Goal: Information Seeking & Learning: Learn about a topic

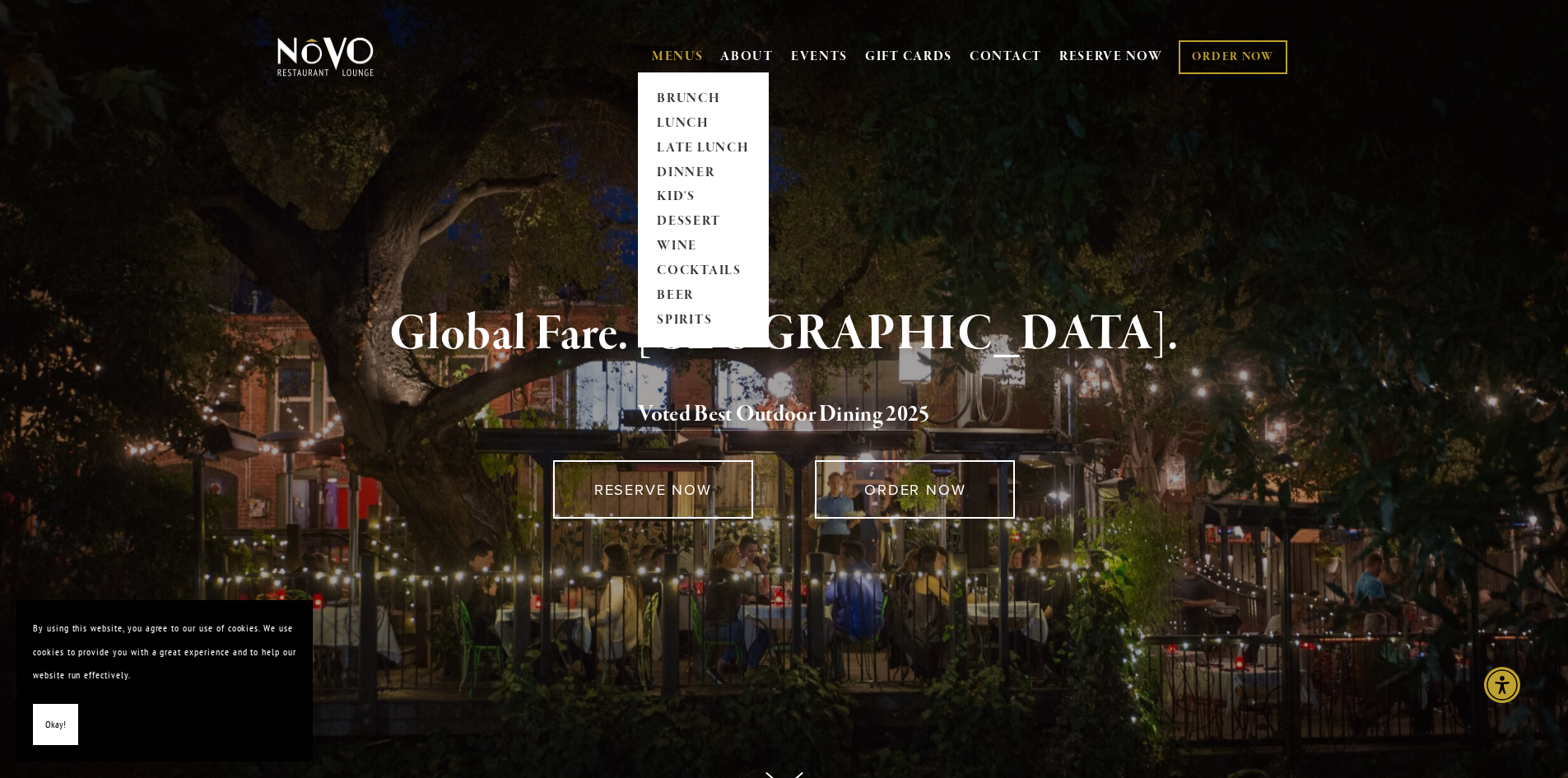
click at [666, 51] on link "MENUS" at bounding box center [678, 57] width 51 height 16
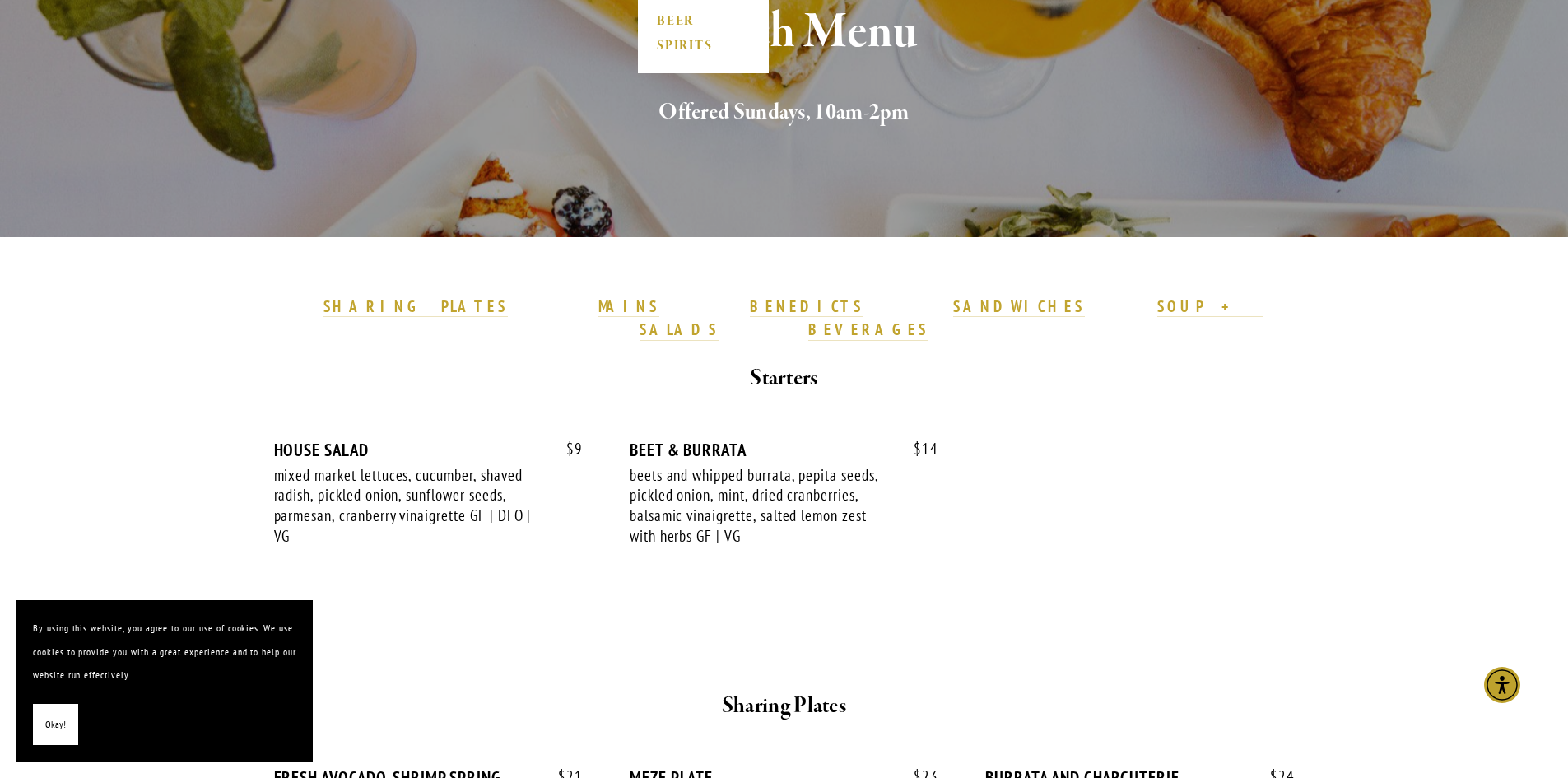
scroll to position [329, 0]
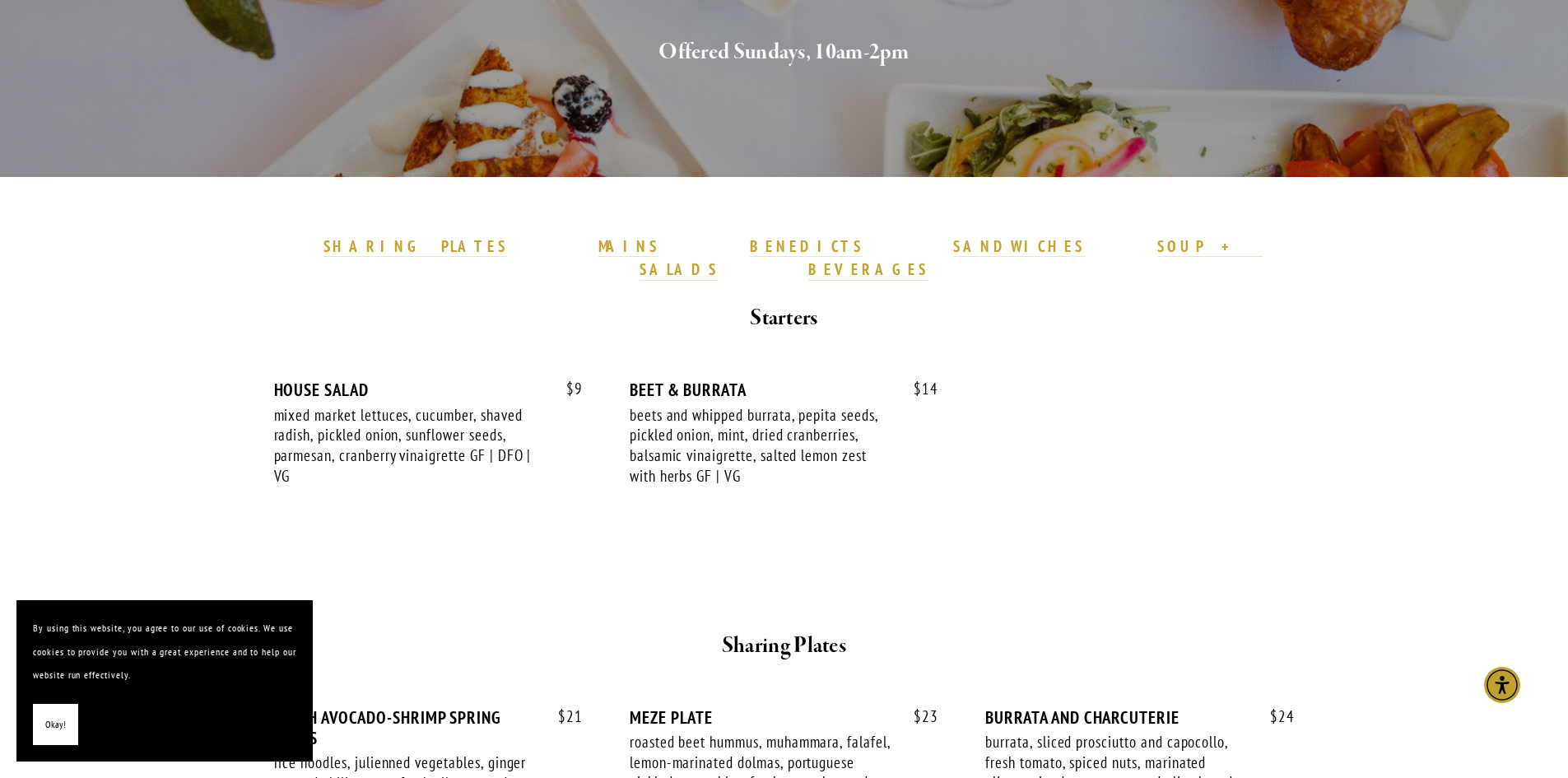
click at [73, 728] on button "Okay!" at bounding box center [55, 724] width 45 height 42
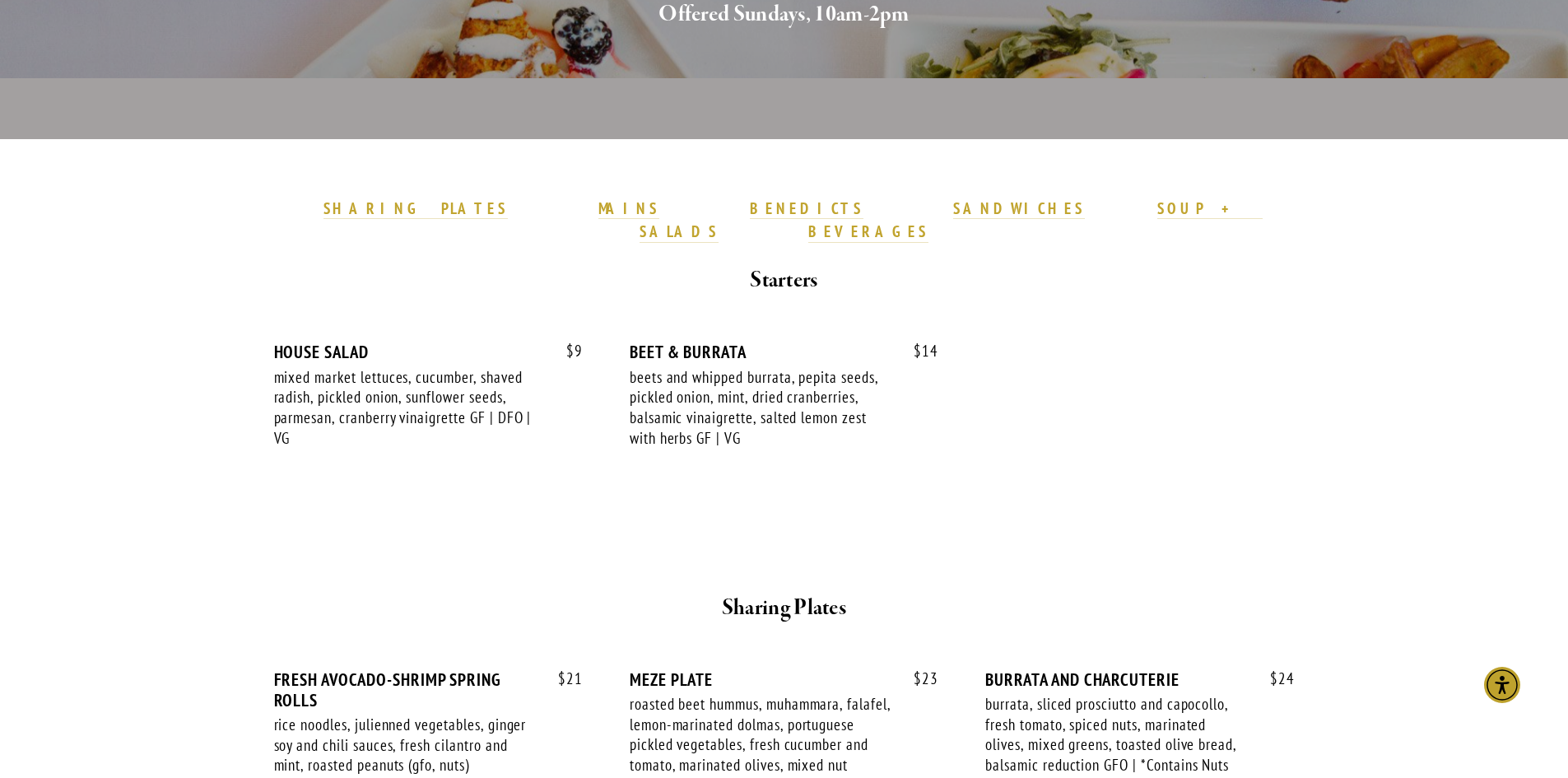
scroll to position [106, 0]
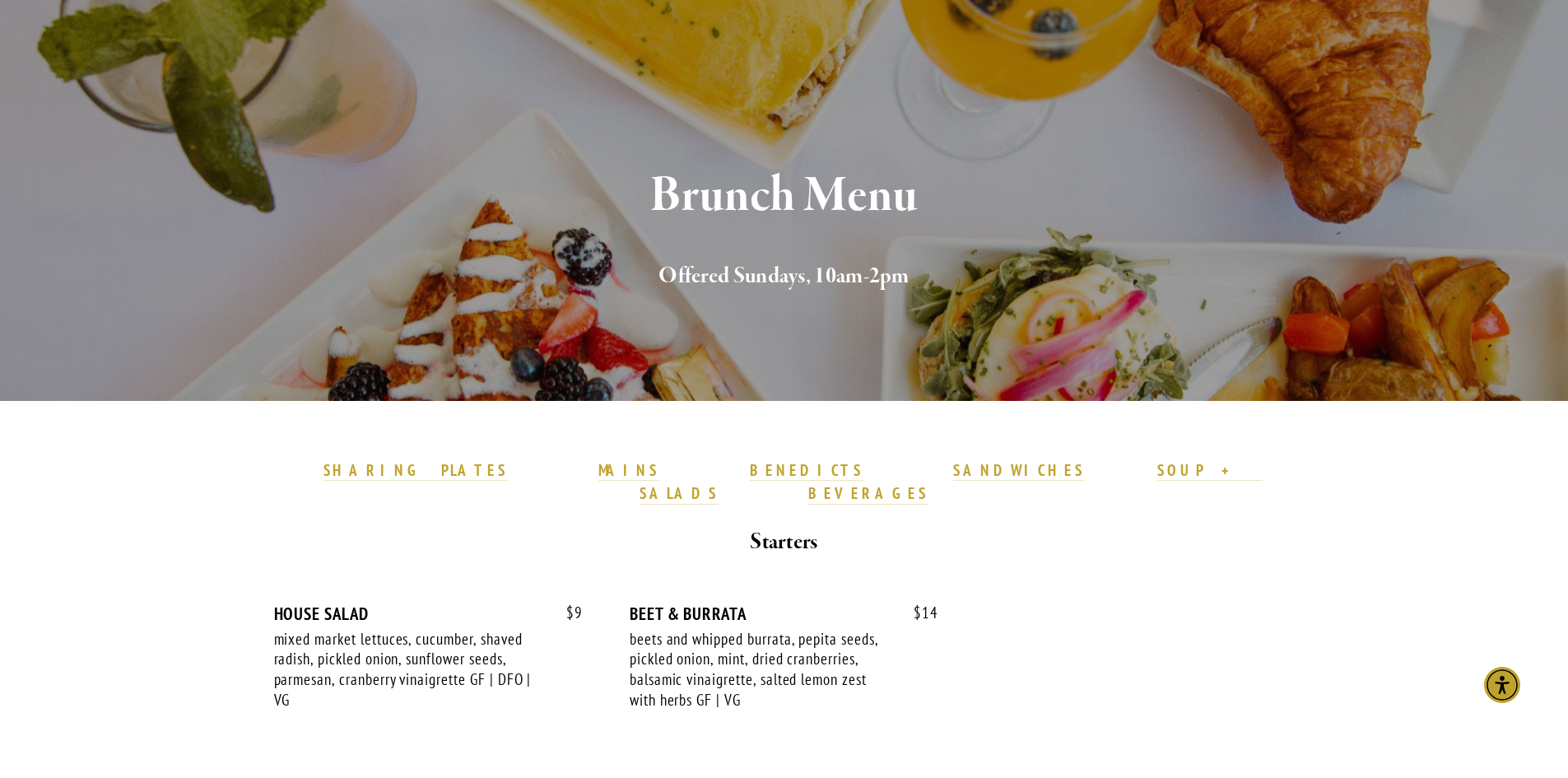
click at [10, 1] on section "Brunch Menu Offered Sundays, 10am-2pm" at bounding box center [784, 148] width 1568 height 506
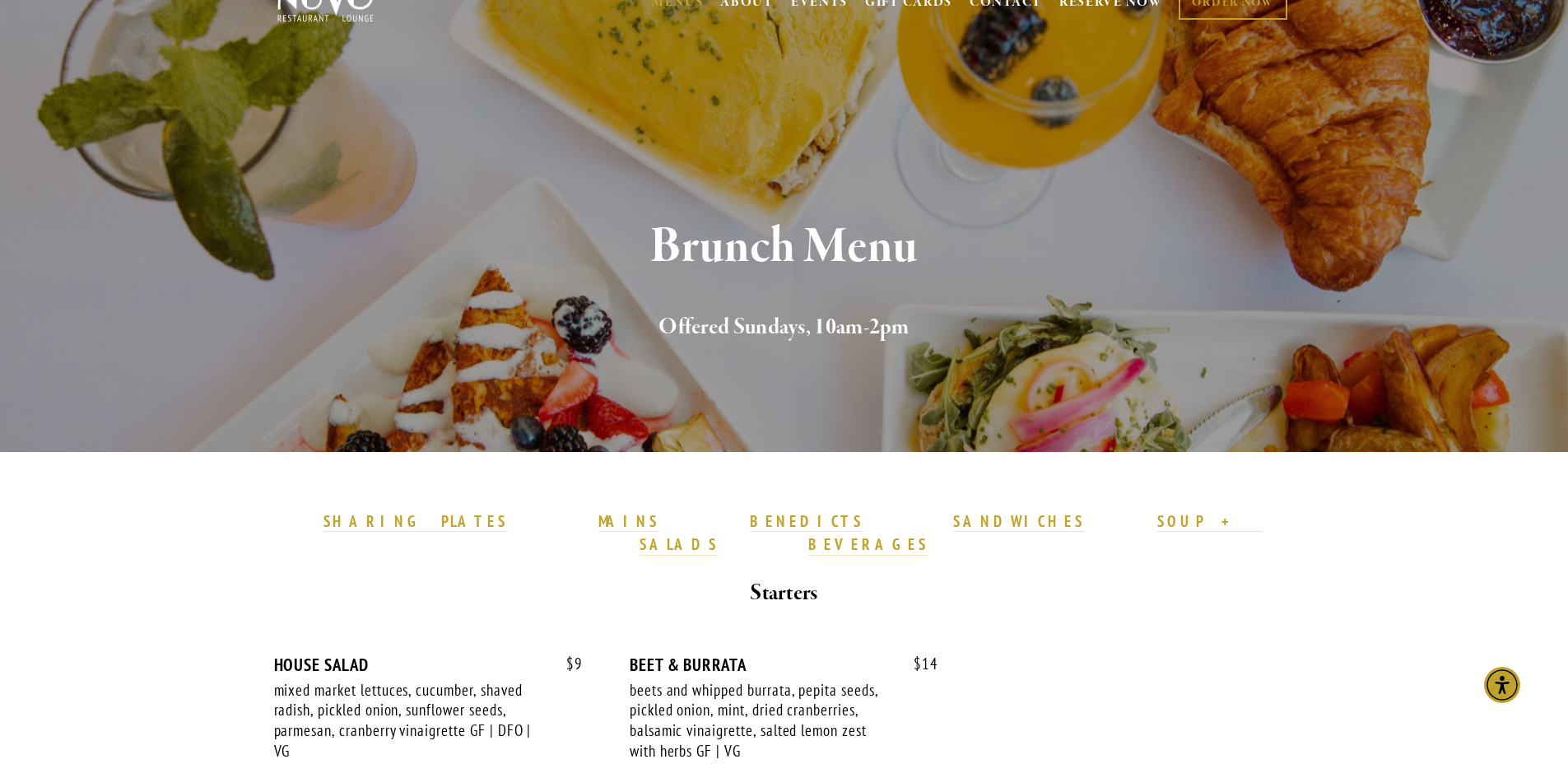
scroll to position [0, 0]
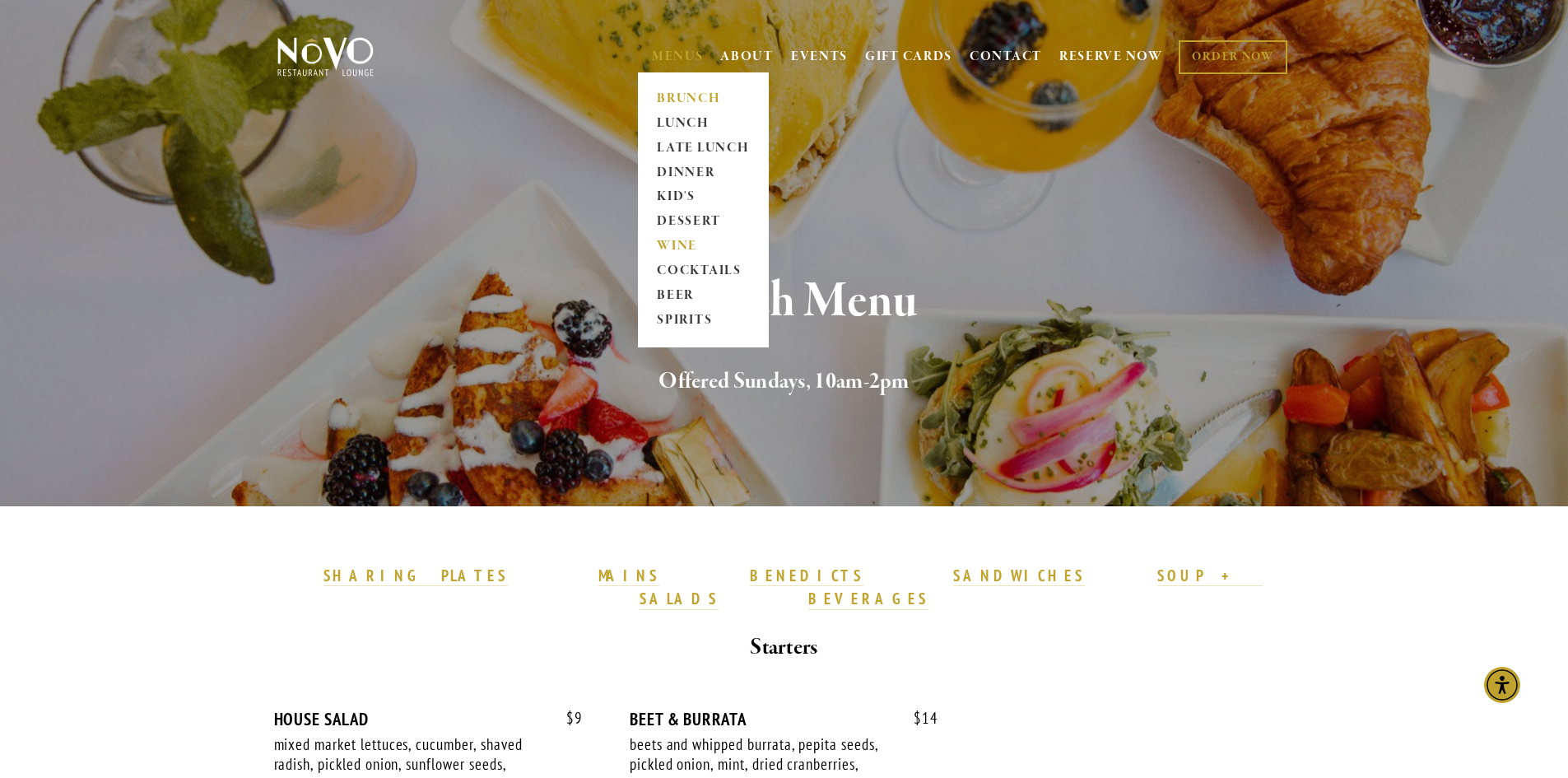
click at [681, 246] on link "WINE" at bounding box center [703, 246] width 103 height 25
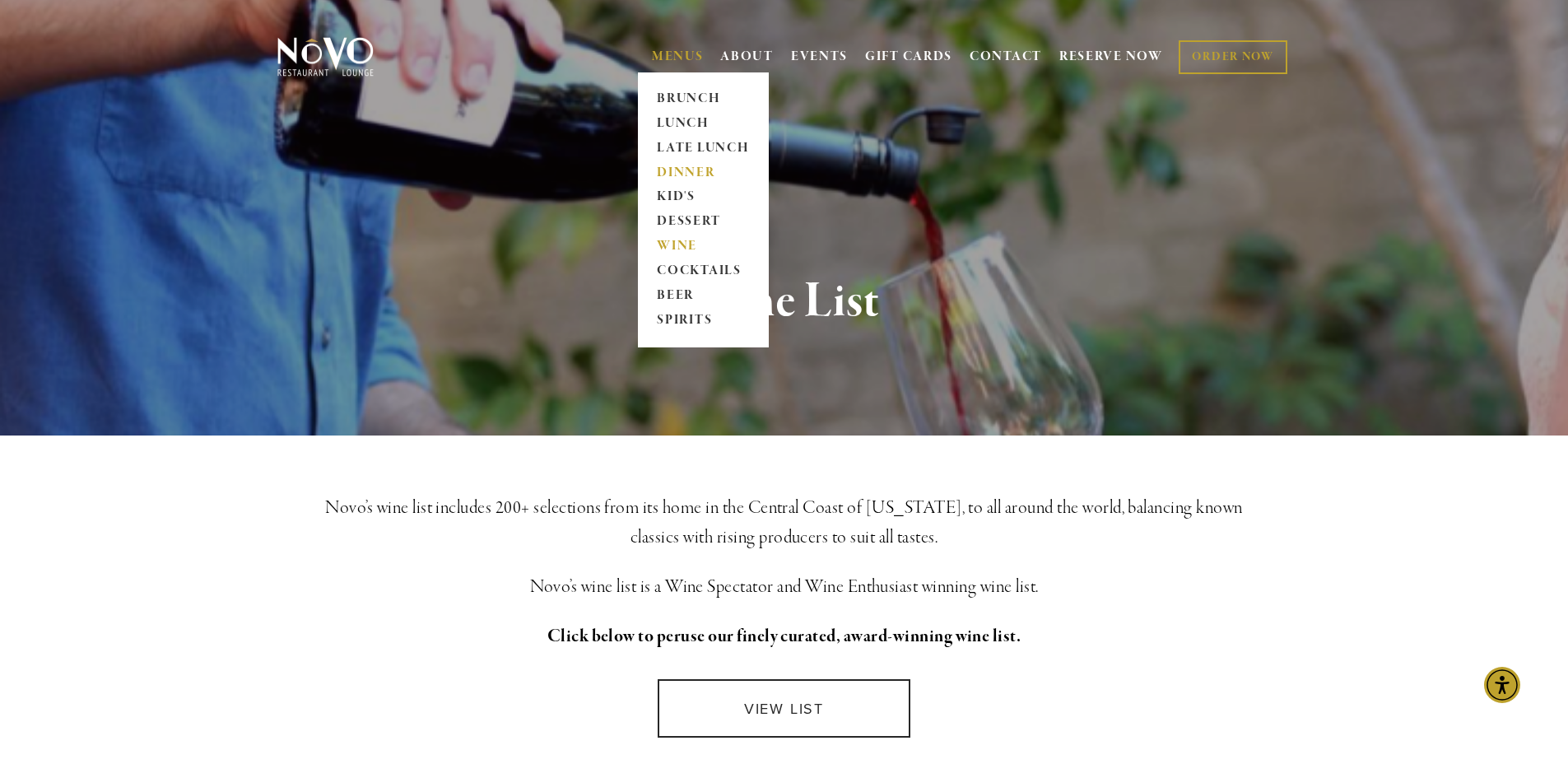
click at [652, 169] on link "DINNER" at bounding box center [703, 172] width 103 height 25
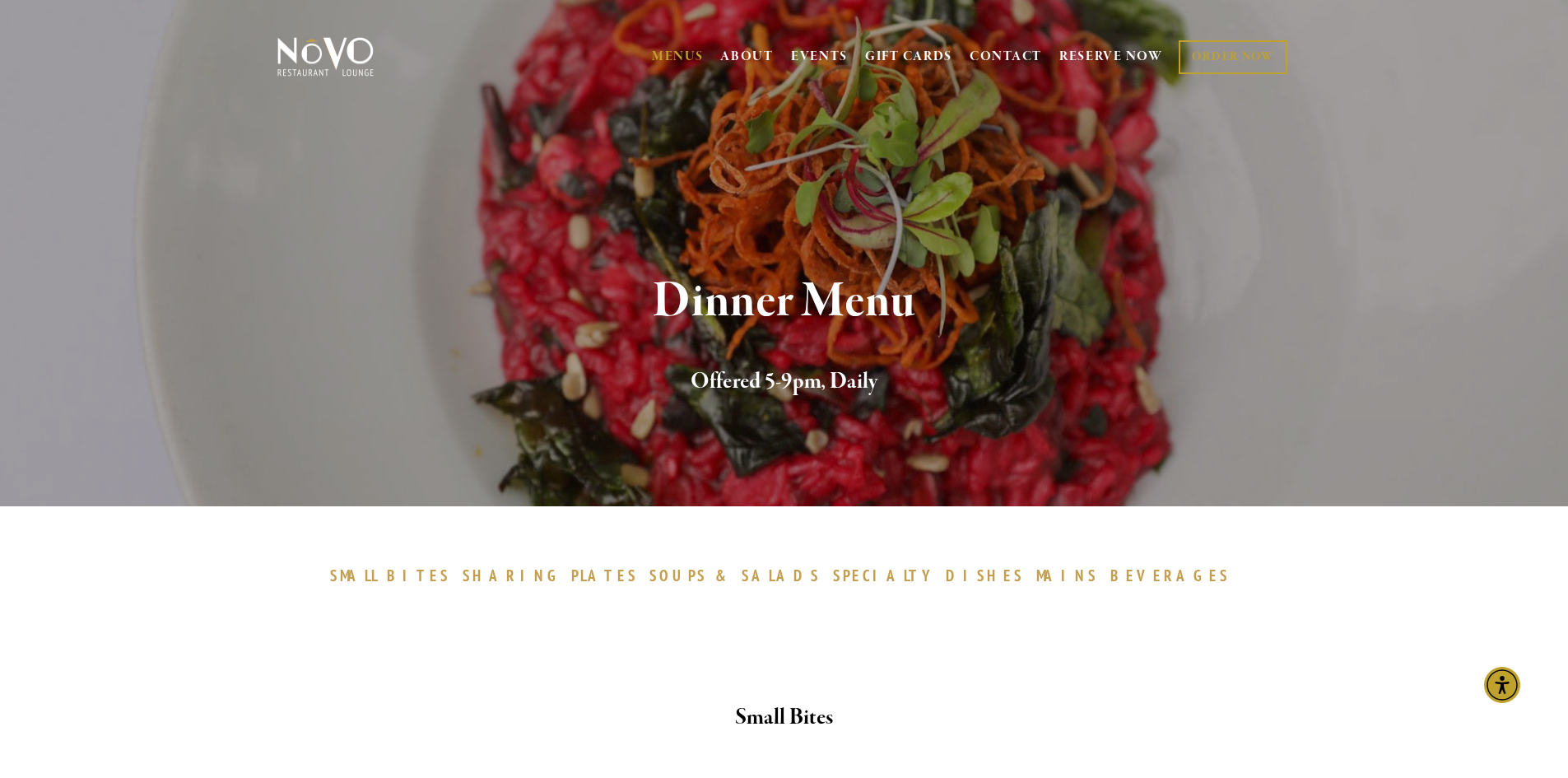
click at [649, 169] on div "Dinner Menu Offered 5-9pm, Daily" at bounding box center [785, 337] width 1185 height 338
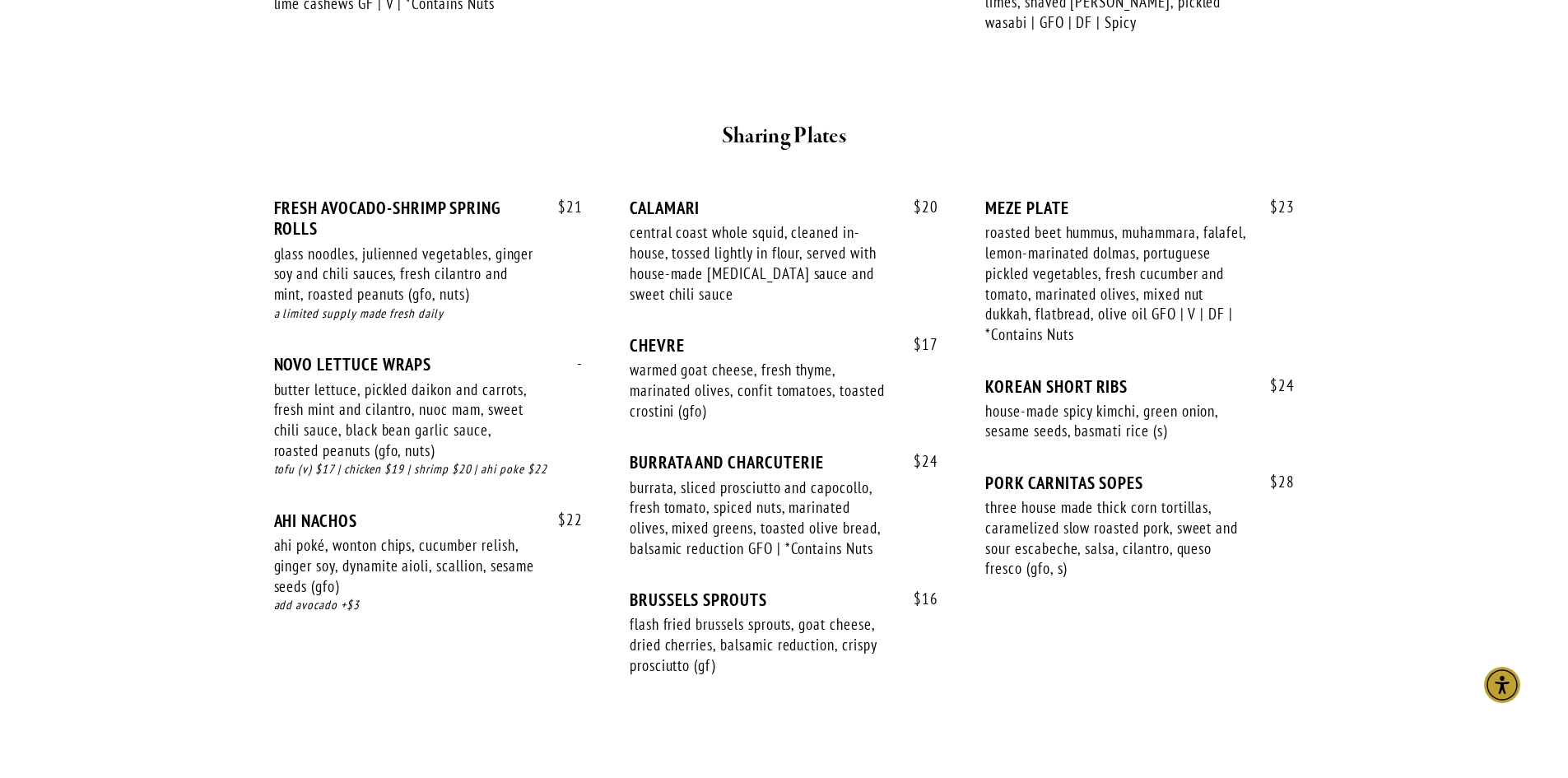
scroll to position [494, 0]
